Goal: Task Accomplishment & Management: Manage account settings

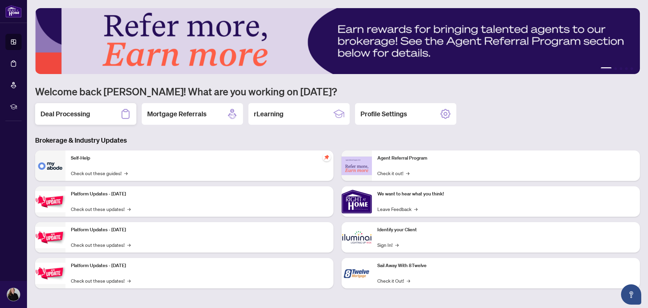
click at [93, 113] on div "Deal Processing" at bounding box center [85, 114] width 101 height 22
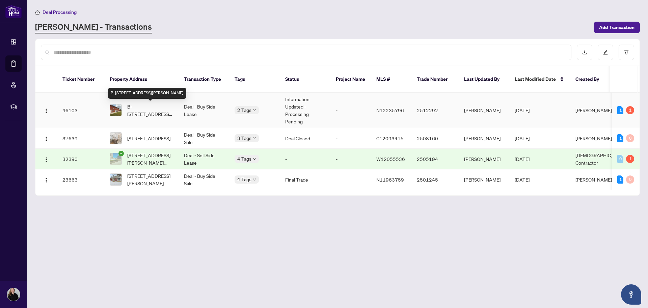
click at [153, 111] on span "B-893B Frederick St, Innisfil, Ontario L0L 1C0, Canada" at bounding box center [150, 110] width 46 height 15
